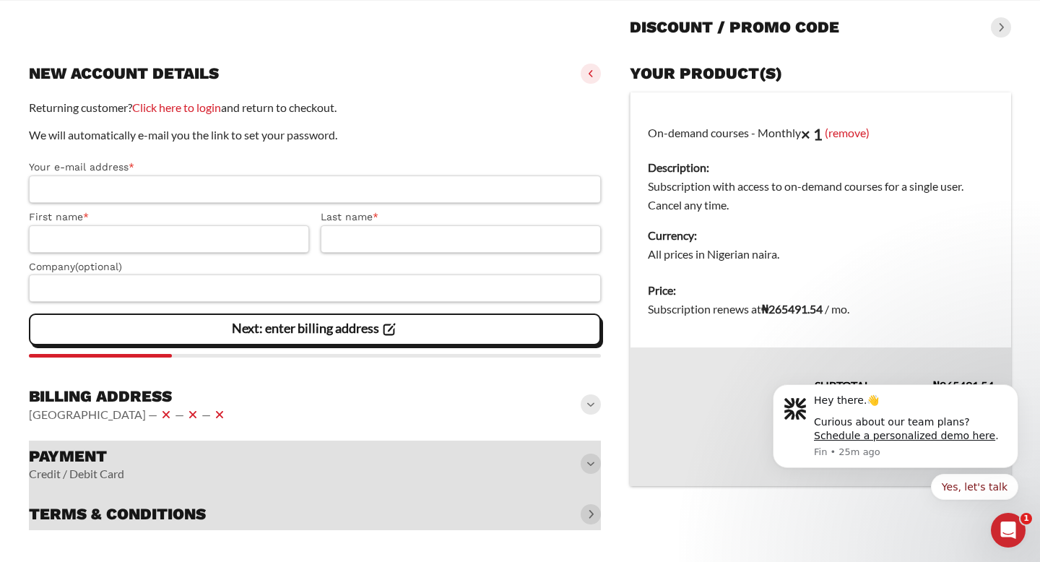
click at [888, 537] on slot "Page Secure Checkout 128-BIT ENCRYPTION, VERIFIED BY COMODO / CLOUDFLARE Discou…" at bounding box center [520, 239] width 1040 height 646
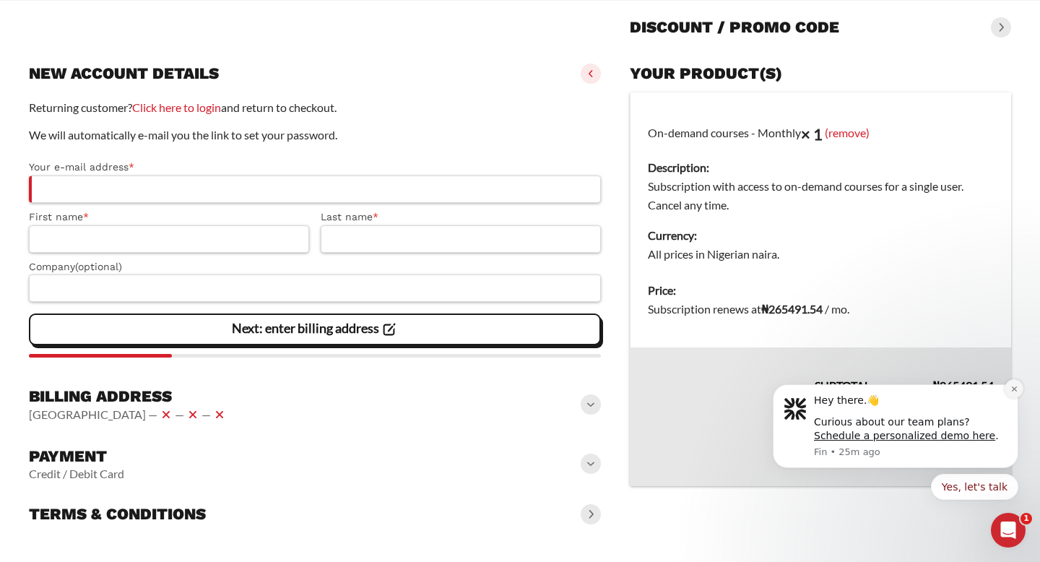
click at [1011, 394] on button "Dismiss notification" at bounding box center [1013, 388] width 19 height 19
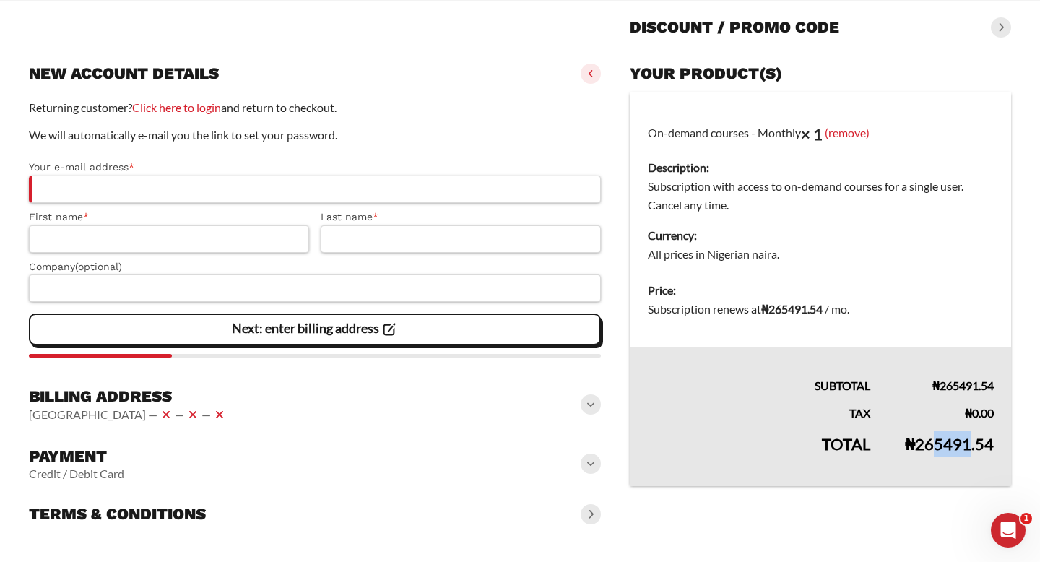
drag, startPoint x: 972, startPoint y: 446, endPoint x: 937, endPoint y: 450, distance: 35.6
click at [937, 450] on bdi "₦ 265491.54" at bounding box center [949, 443] width 89 height 19
drag, startPoint x: 905, startPoint y: 444, endPoint x: 924, endPoint y: 442, distance: 18.9
click at [924, 442] on bdi "₦ 265491.54" at bounding box center [949, 443] width 89 height 19
click at [923, 446] on bdi "₦ 265491.54" at bounding box center [949, 443] width 89 height 19
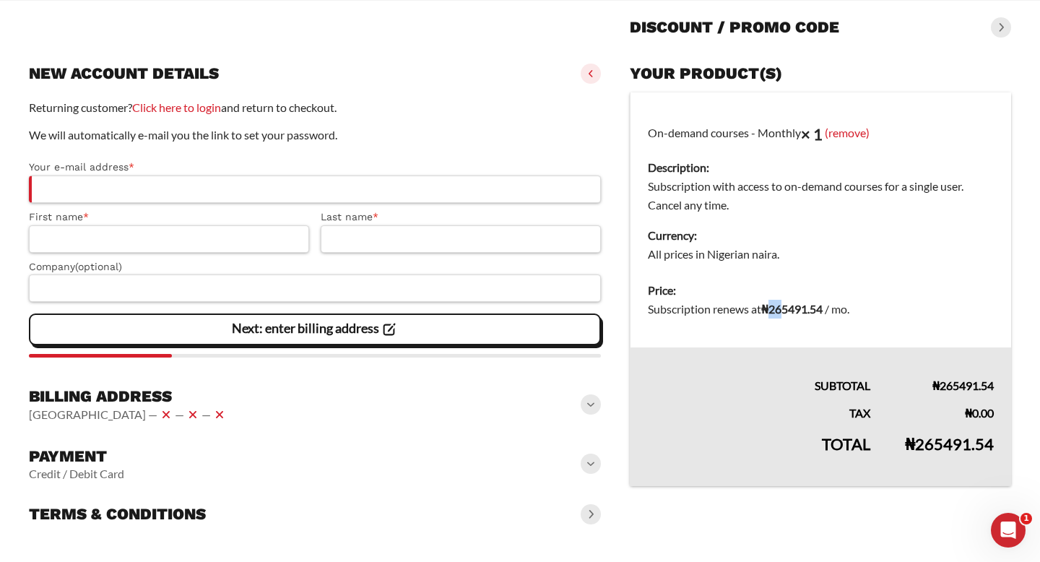
drag, startPoint x: 776, startPoint y: 307, endPoint x: 788, endPoint y: 307, distance: 11.6
click at [788, 307] on bdi "₦ 265491.54" at bounding box center [791, 309] width 61 height 14
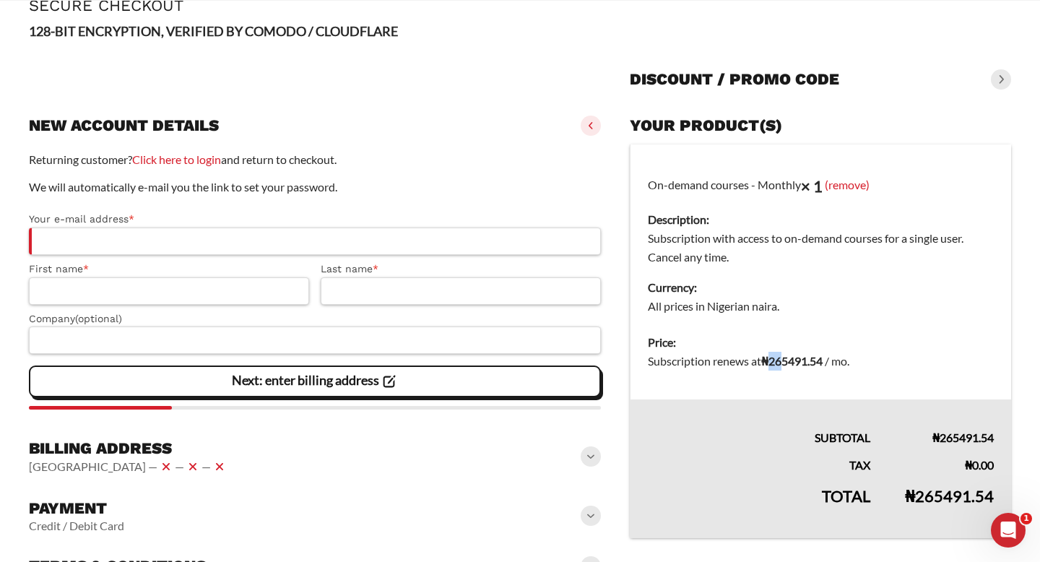
scroll to position [141, 0]
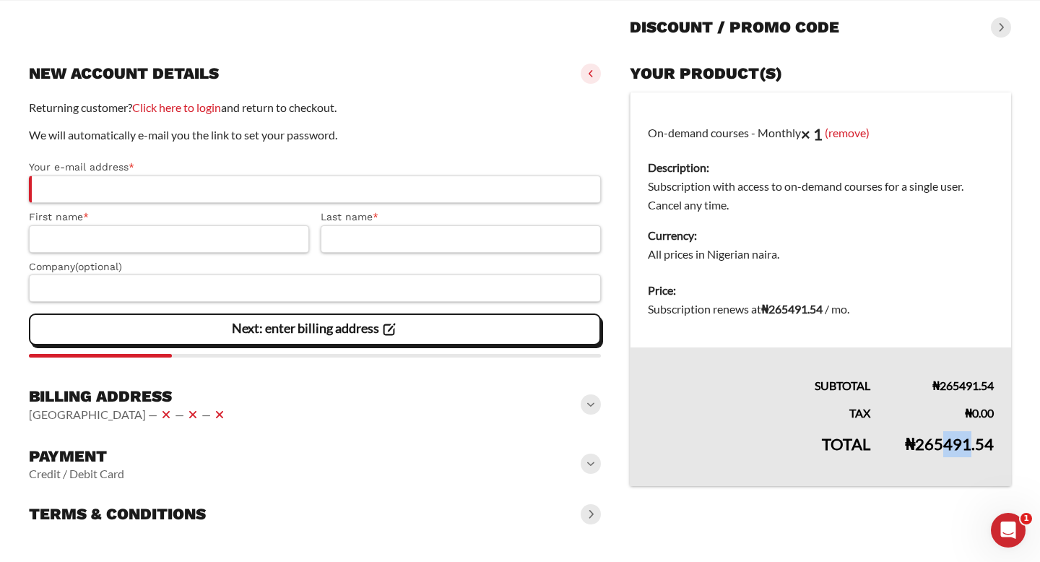
drag, startPoint x: 971, startPoint y: 446, endPoint x: 945, endPoint y: 446, distance: 26.0
click at [945, 446] on bdi "₦ 265491.54" at bounding box center [949, 443] width 89 height 19
click at [802, 320] on td "Price: Subscription renews at ₦ 265491.54 / mo ." at bounding box center [820, 309] width 381 height 75
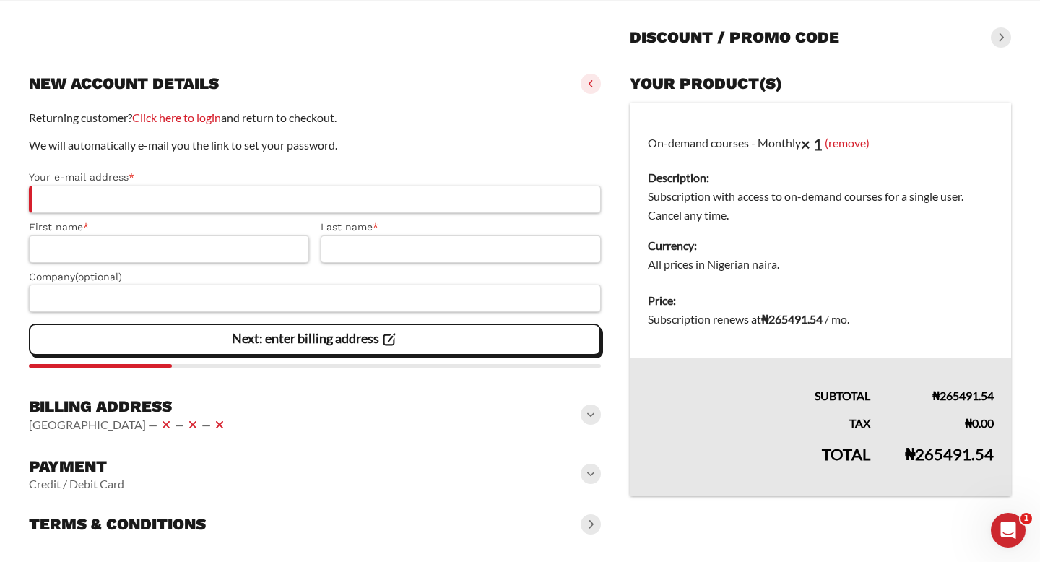
scroll to position [124, 0]
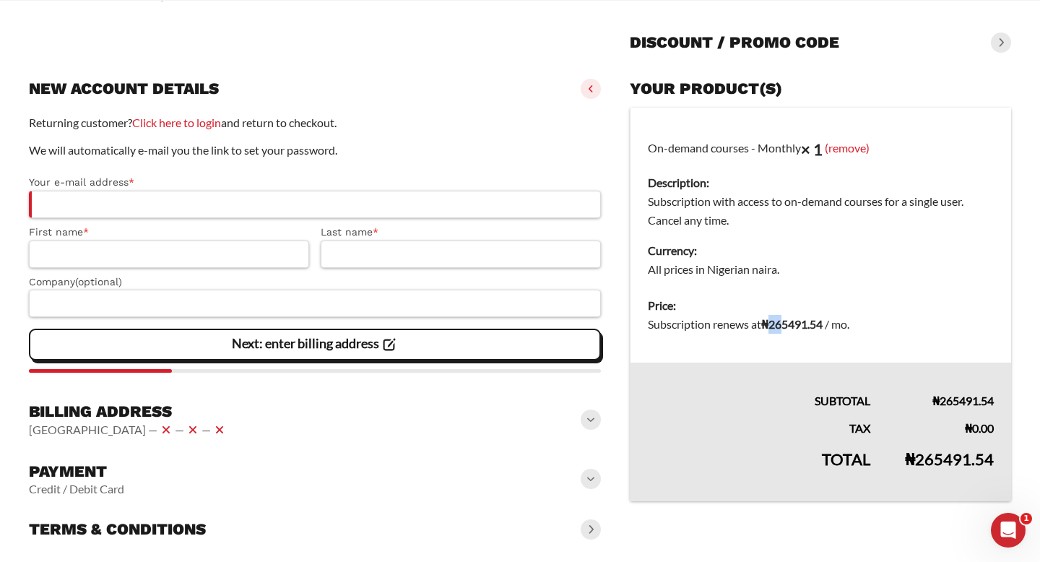
drag, startPoint x: 777, startPoint y: 323, endPoint x: 789, endPoint y: 329, distance: 13.6
click at [789, 329] on bdi "₦ 265491.54" at bounding box center [791, 324] width 61 height 14
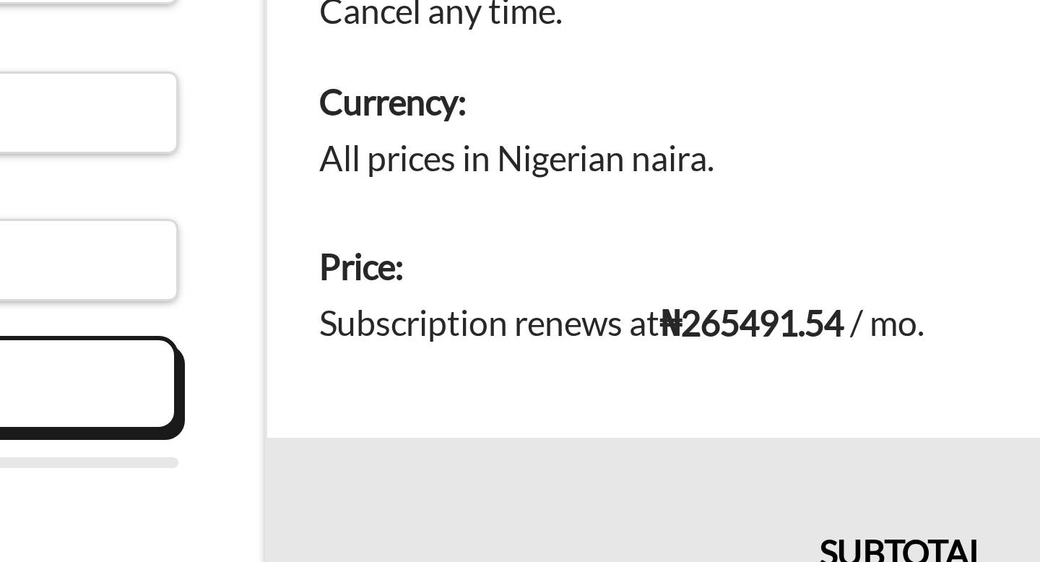
click at [814, 325] on bdi "₦ 265491.54" at bounding box center [791, 324] width 61 height 14
drag, startPoint x: 814, startPoint y: 326, endPoint x: 787, endPoint y: 324, distance: 26.8
click at [787, 324] on bdi "₦ 265491.54" at bounding box center [791, 324] width 61 height 14
click at [811, 334] on td "Price: Subscription renews at ₦ 265491.54 / mo ." at bounding box center [820, 324] width 381 height 75
drag, startPoint x: 774, startPoint y: 324, endPoint x: 788, endPoint y: 324, distance: 13.7
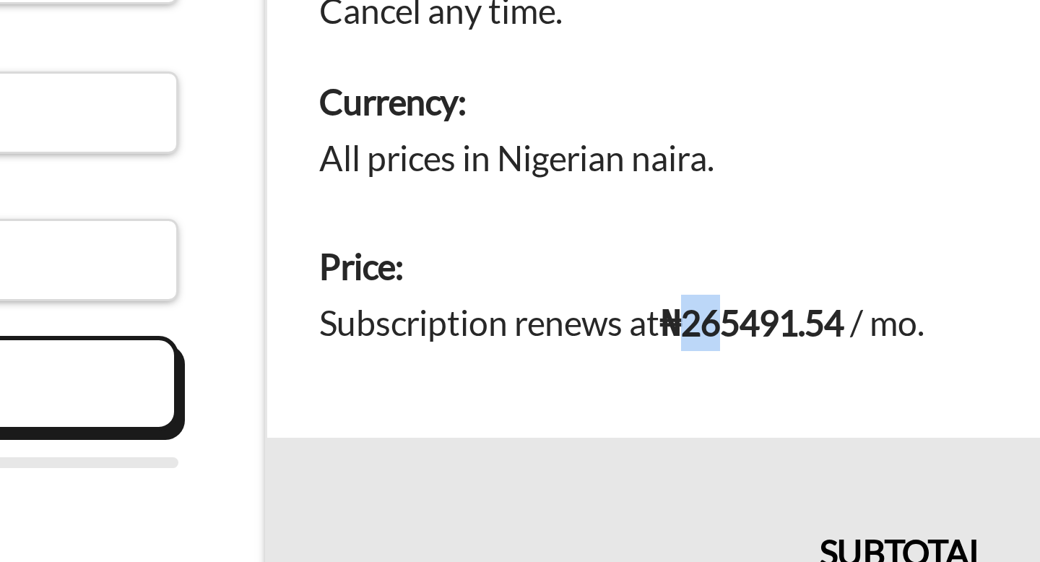
click at [788, 324] on bdi "₦ 265491.54" at bounding box center [791, 324] width 61 height 14
click at [793, 327] on bdi "₦ 265491.54" at bounding box center [791, 324] width 61 height 14
